Goal: Task Accomplishment & Management: Manage account settings

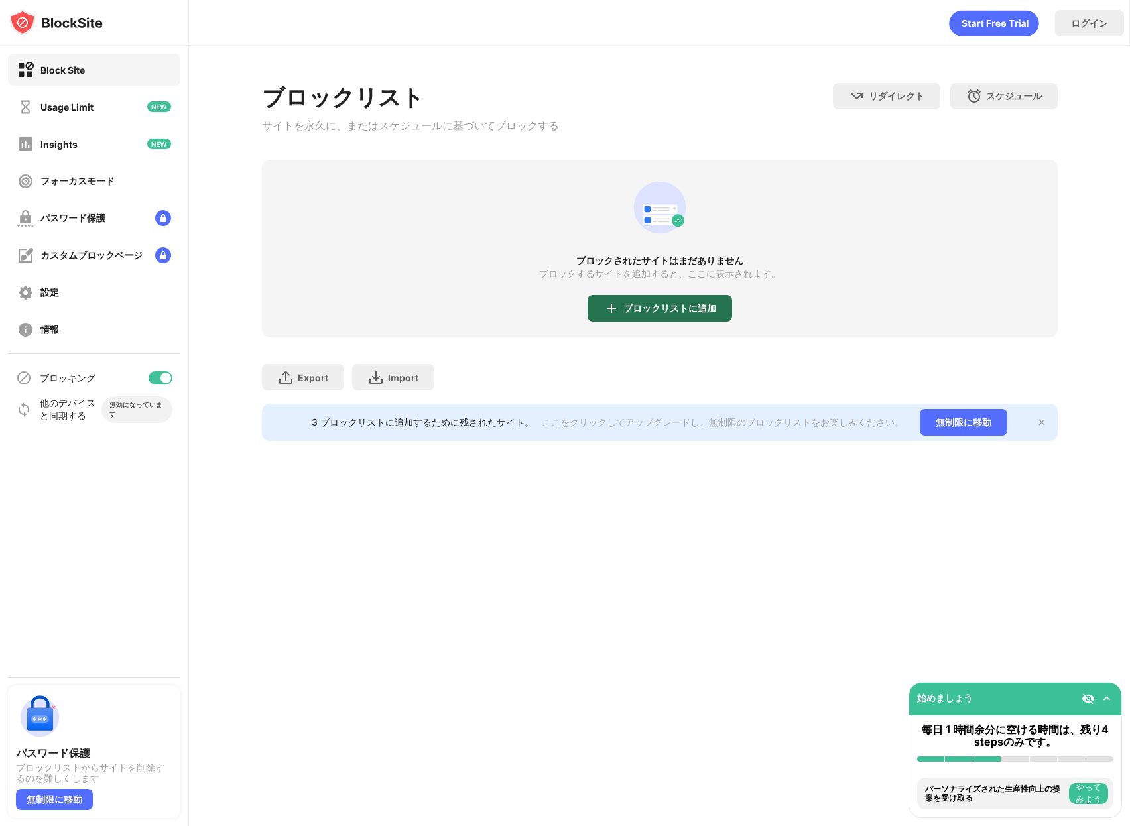
click at [651, 306] on div "ブロックリストに追加" at bounding box center [670, 308] width 93 height 11
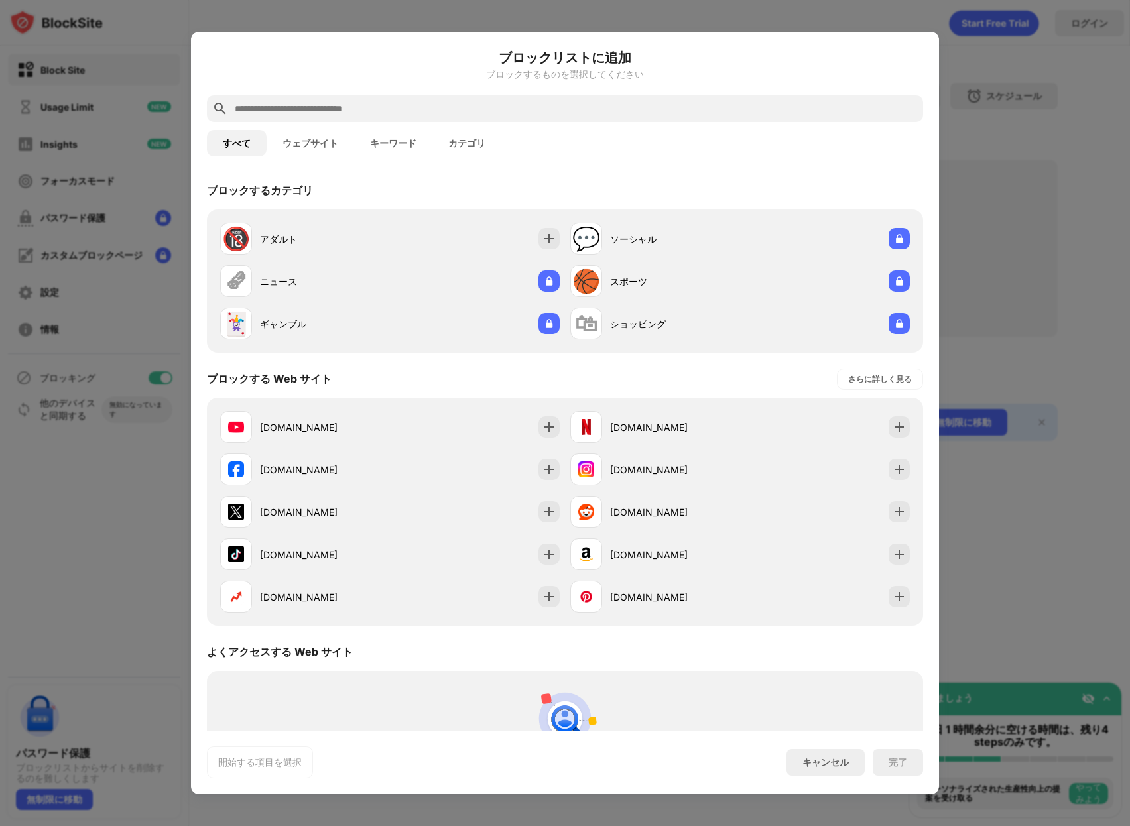
click at [283, 429] on div "youtube.com" at bounding box center [325, 428] width 130 height 14
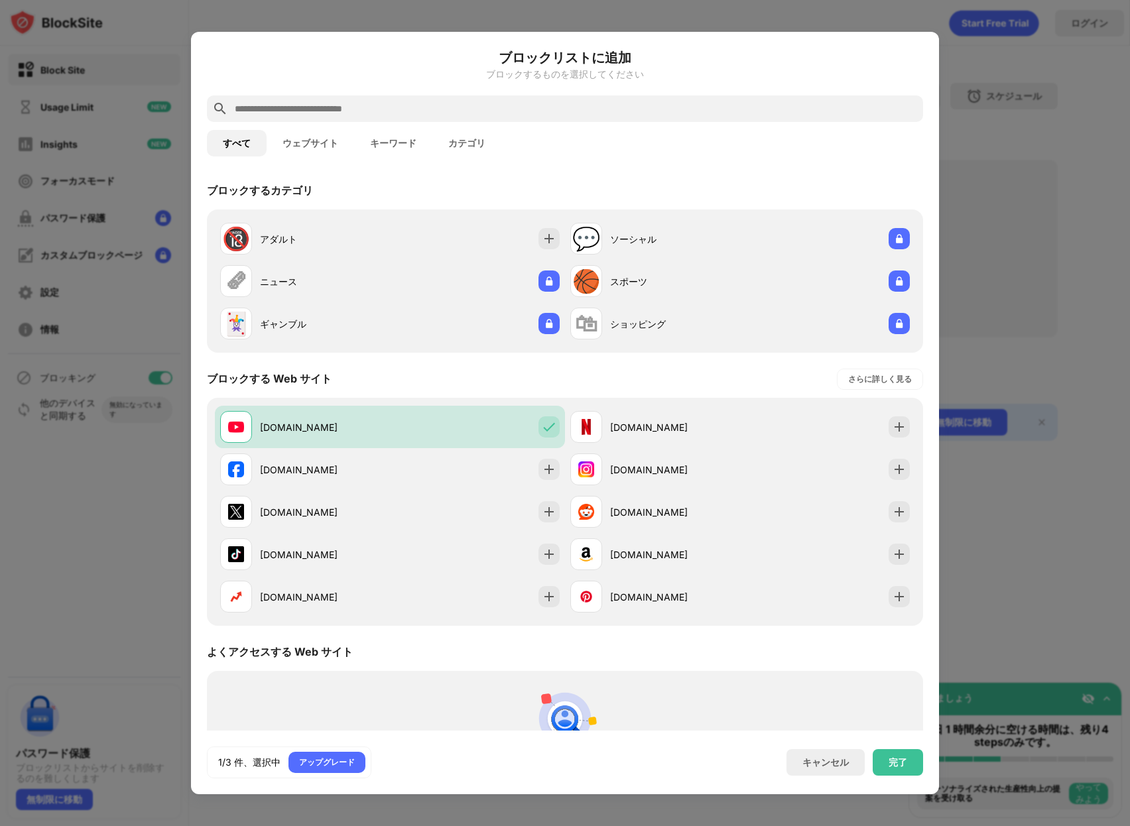
click at [282, 464] on div "facebook.com" at bounding box center [325, 470] width 130 height 14
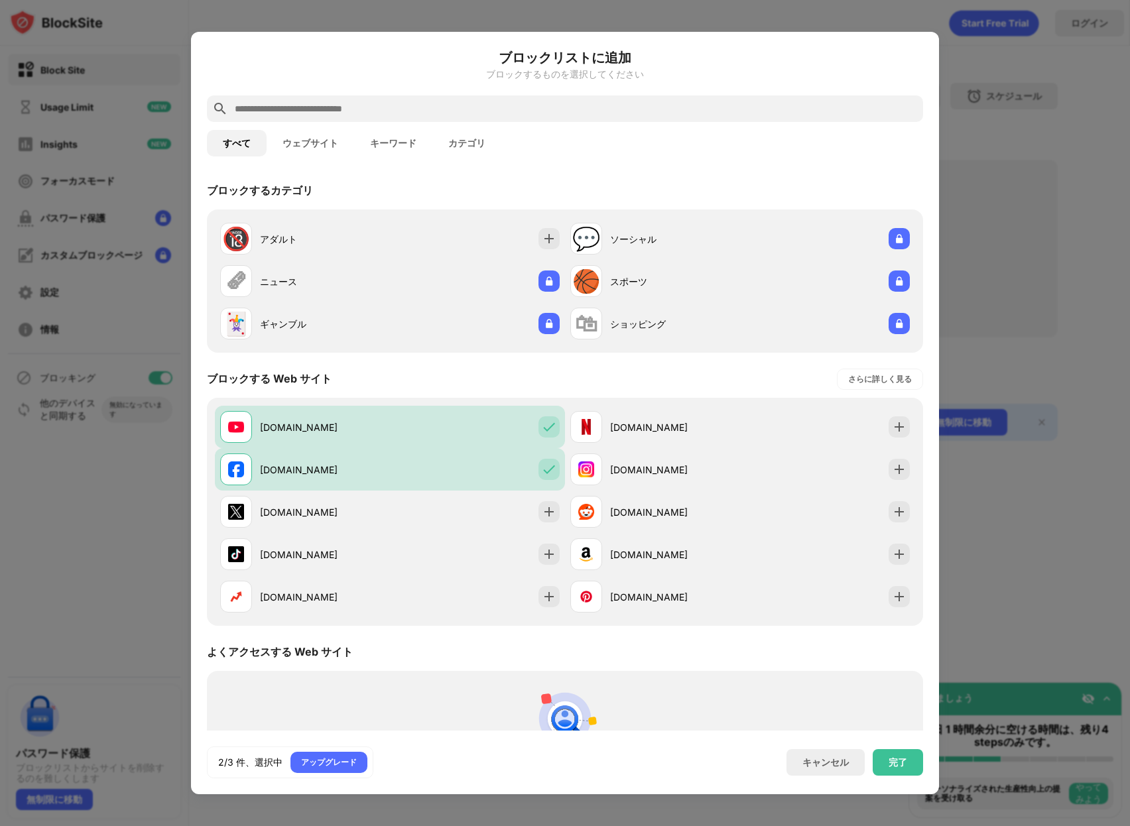
click at [282, 507] on div "x.com" at bounding box center [325, 512] width 130 height 14
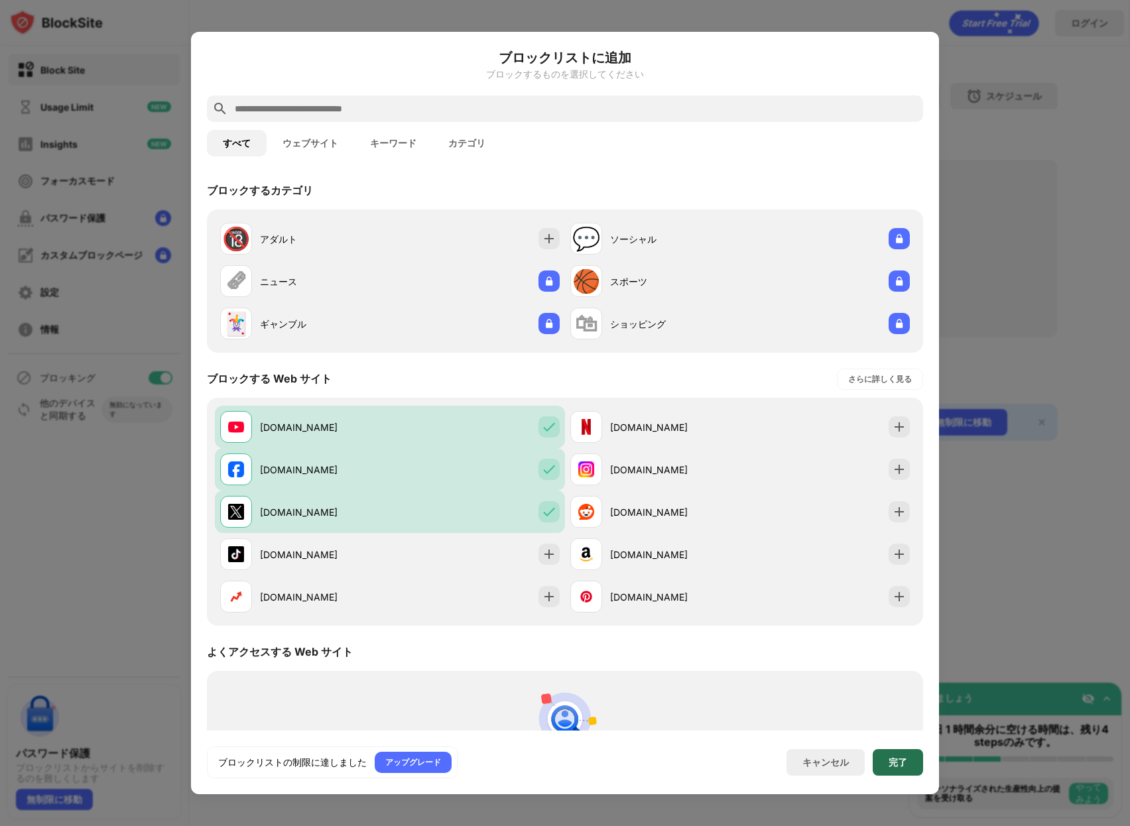
click at [916, 769] on div "完了" at bounding box center [898, 763] width 50 height 27
